Goal: Information Seeking & Learning: Learn about a topic

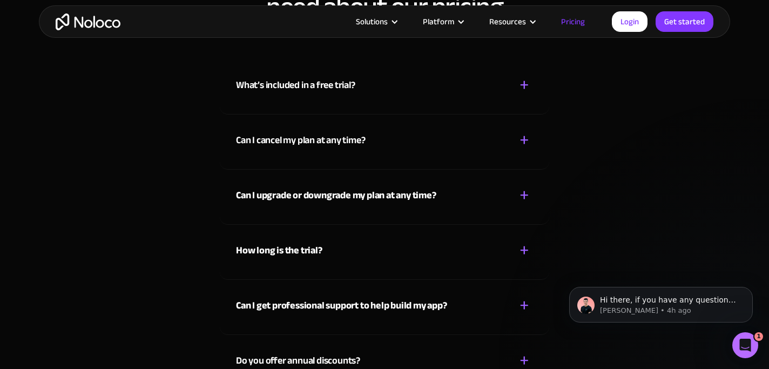
scroll to position [4859, 0]
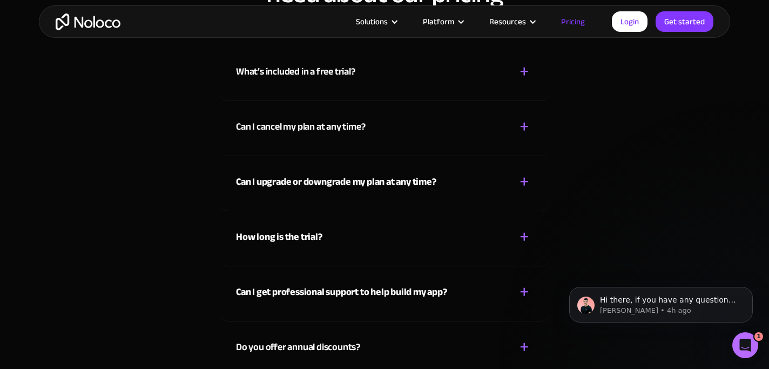
click at [406, 86] on div "What’s included in a free trial? + - While on the Free plan, you can start a tr…" at bounding box center [385, 73] width 330 height 55
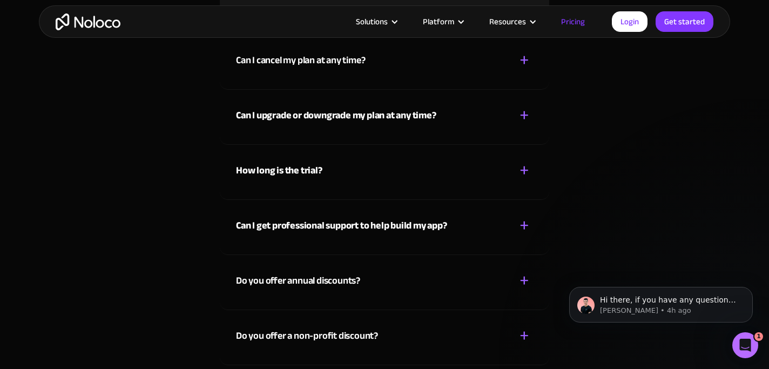
scroll to position [4986, 0]
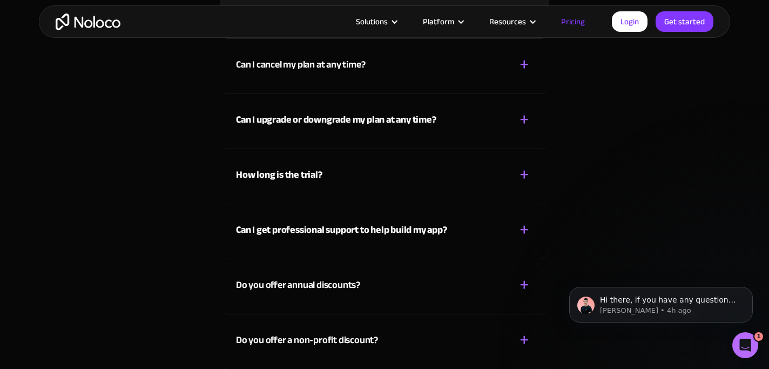
click at [386, 64] on div "Can I cancel my plan at any time? + -" at bounding box center [384, 58] width 297 height 38
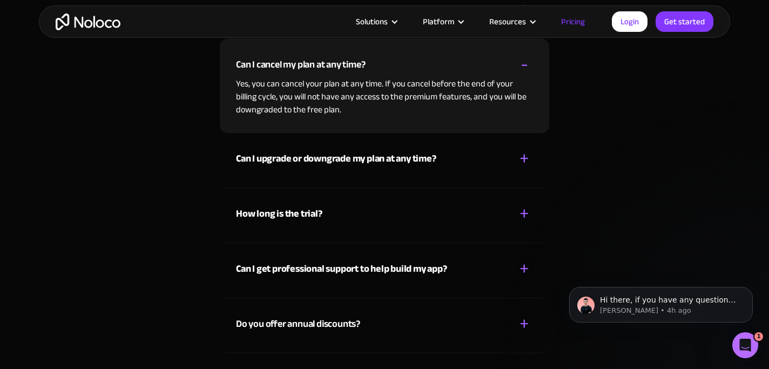
scroll to position [4912, 0]
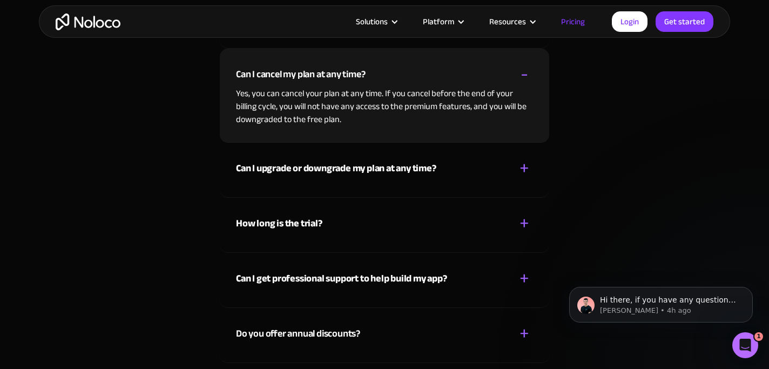
click at [339, 173] on strong "Can I upgrade or downgrade my plan at any time?" at bounding box center [336, 168] width 200 height 18
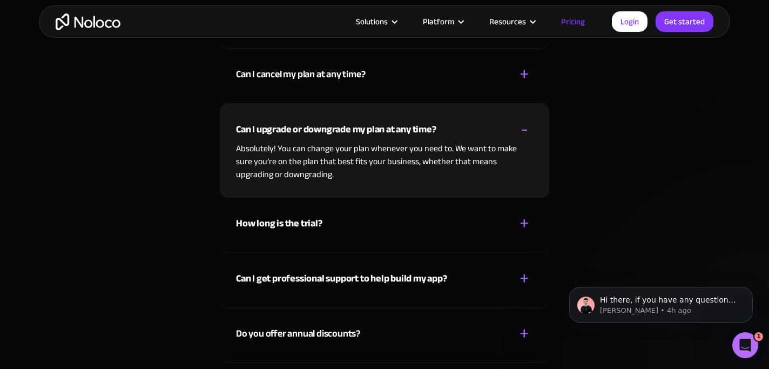
click at [325, 220] on div "How long is the trial? + -" at bounding box center [384, 217] width 297 height 38
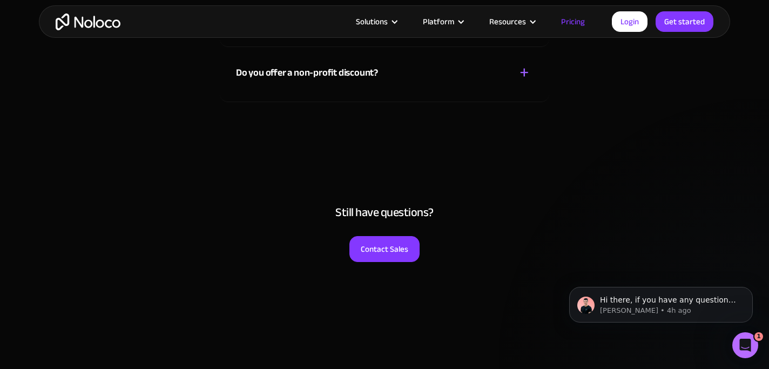
scroll to position [5216, 0]
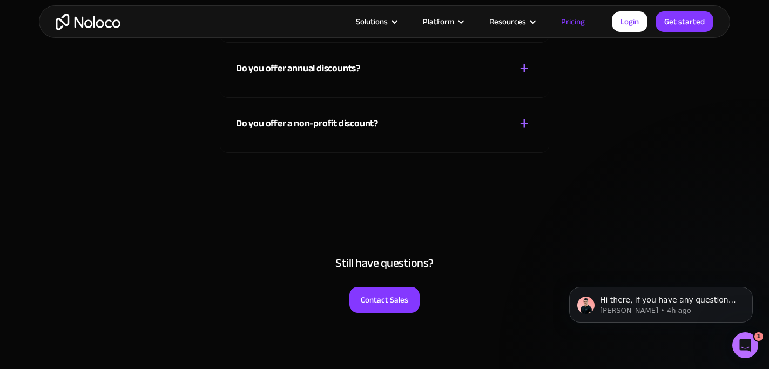
click at [387, 127] on div "Do you offer a non-profit discount? + -" at bounding box center [384, 117] width 297 height 38
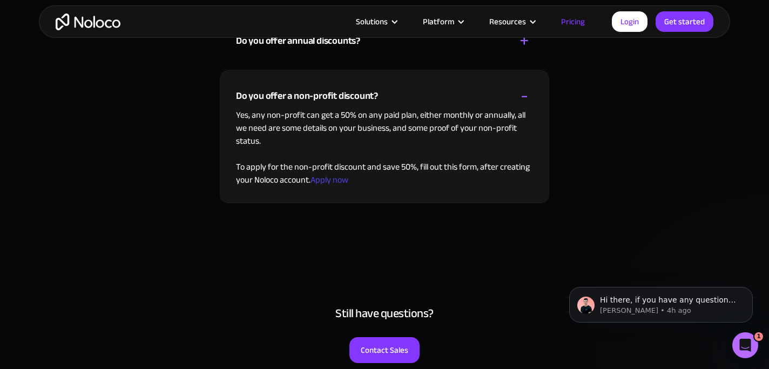
scroll to position [5178, 0]
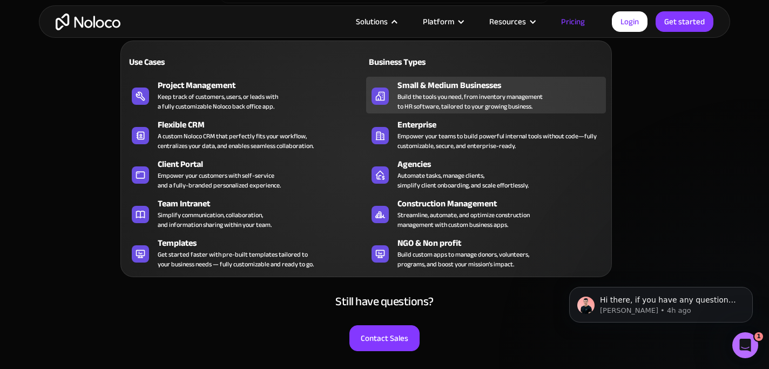
click at [417, 99] on div "Build the tools you need, from inventory management to HR software, tailored to…" at bounding box center [470, 101] width 145 height 19
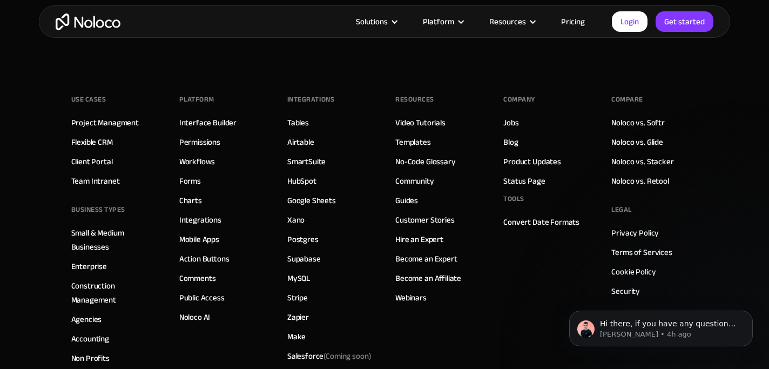
scroll to position [5328, 0]
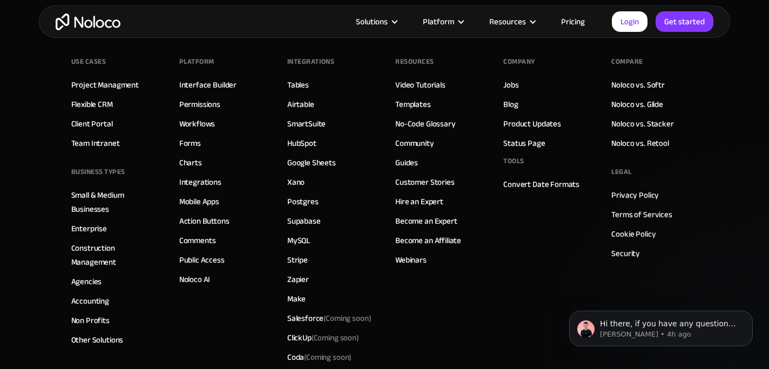
click at [569, 23] on link "Pricing" at bounding box center [573, 22] width 51 height 14
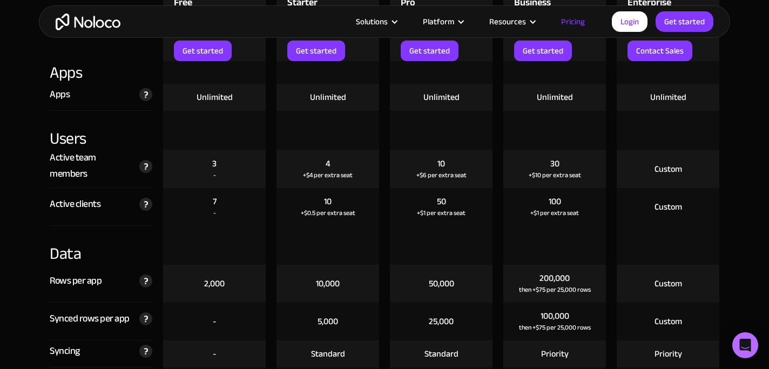
scroll to position [1191, 0]
